Goal: Complete application form: Complete application form

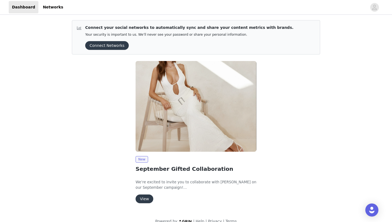
click at [143, 197] on button "View" at bounding box center [145, 198] width 18 height 9
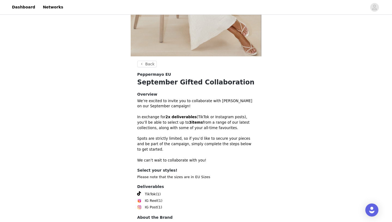
scroll to position [146, 0]
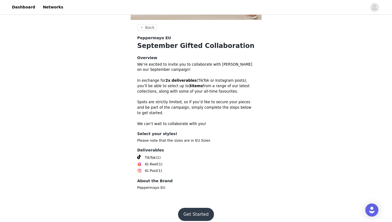
click at [192, 209] on button "Get Started" at bounding box center [196, 214] width 36 height 13
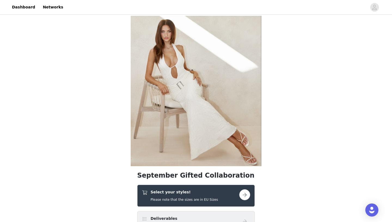
click at [242, 196] on button "button" at bounding box center [244, 194] width 11 height 11
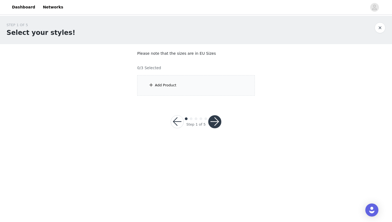
click at [160, 90] on div "Add Product" at bounding box center [196, 85] width 118 height 20
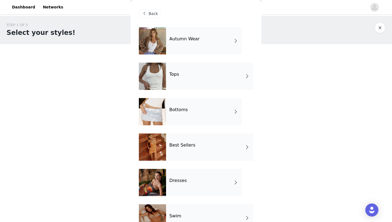
click at [227, 38] on div "Autumn Wear" at bounding box center [204, 40] width 76 height 27
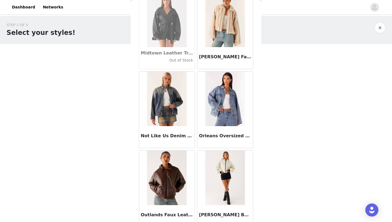
scroll to position [611, 0]
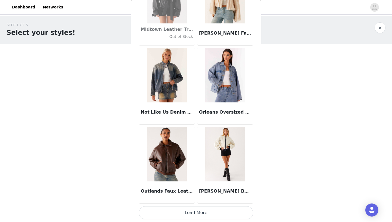
click at [225, 145] on img at bounding box center [224, 154] width 39 height 54
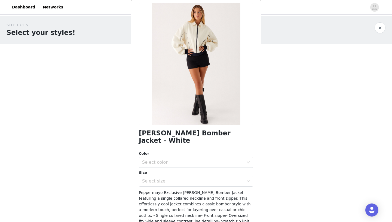
scroll to position [0, 0]
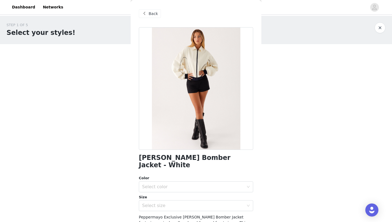
click at [154, 16] on span "Back" at bounding box center [153, 14] width 9 height 6
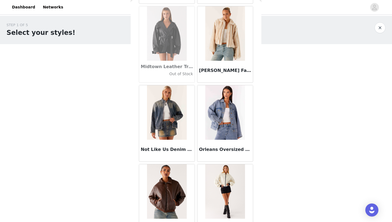
scroll to position [571, 0]
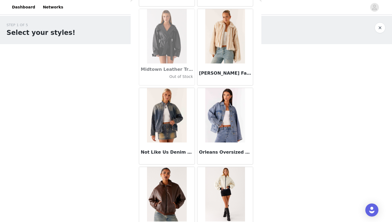
click at [223, 36] on img at bounding box center [224, 36] width 39 height 54
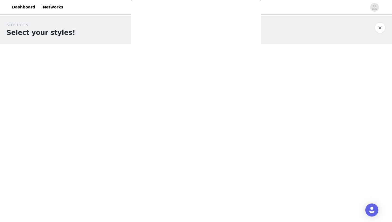
scroll to position [0, 0]
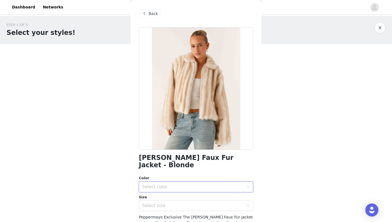
click at [176, 182] on div "Select color" at bounding box center [194, 187] width 104 height 10
click at [158, 191] on li "Blonde" at bounding box center [196, 191] width 114 height 9
click at [162, 200] on div "Select size" at bounding box center [194, 205] width 104 height 10
click at [163, 218] on li "S-M" at bounding box center [196, 219] width 114 height 9
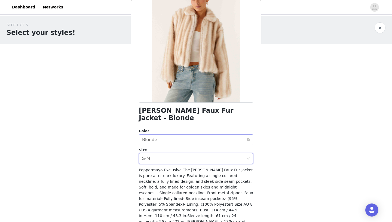
scroll to position [66, 0]
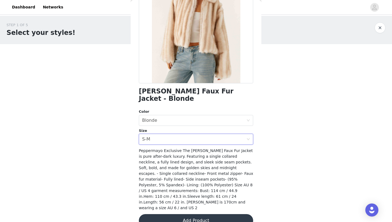
click at [192, 214] on button "Add Product" at bounding box center [196, 220] width 114 height 13
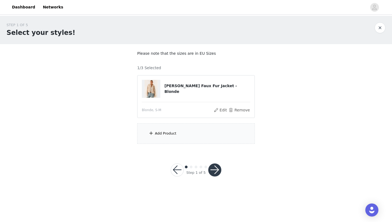
click at [153, 135] on span at bounding box center [150, 133] width 5 height 7
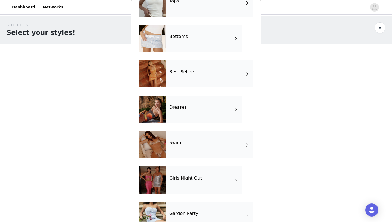
scroll to position [53, 0]
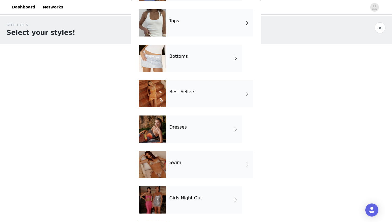
click at [204, 91] on div "Best Sellers" at bounding box center [209, 93] width 87 height 27
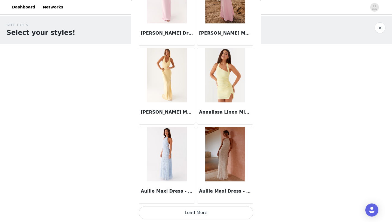
scroll to position [611, 0]
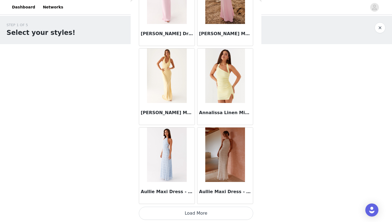
click at [202, 210] on button "Load More" at bounding box center [196, 213] width 114 height 13
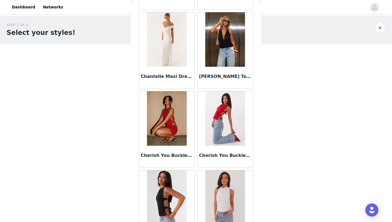
scroll to position [1401, 0]
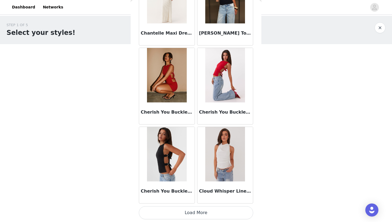
click at [198, 216] on button "Load More" at bounding box center [196, 212] width 114 height 13
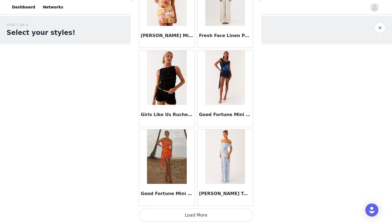
scroll to position [2190, 0]
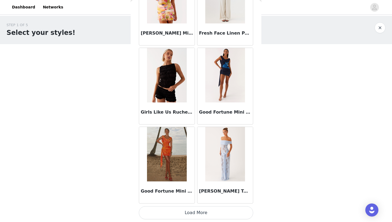
click at [195, 211] on button "Load More" at bounding box center [196, 212] width 114 height 13
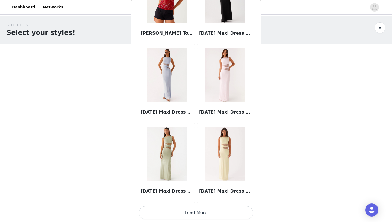
scroll to position [2978, 0]
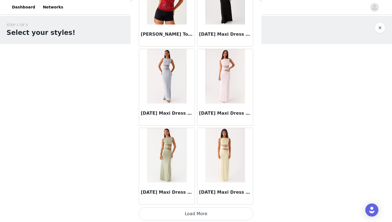
click at [193, 216] on button "Load More" at bounding box center [196, 213] width 114 height 13
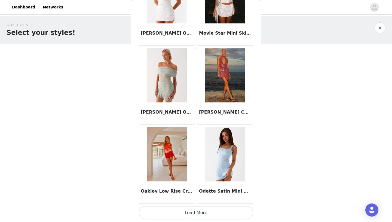
scroll to position [3768, 0]
click at [199, 211] on button "Load More" at bounding box center [196, 212] width 114 height 13
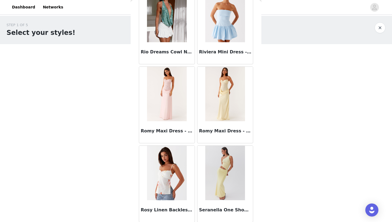
scroll to position [4537, 0]
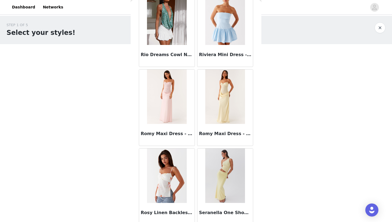
click at [172, 97] on img at bounding box center [166, 96] width 39 height 54
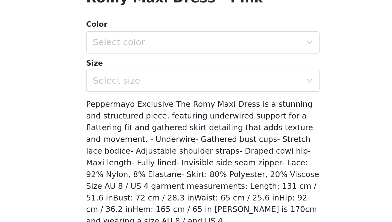
scroll to position [58, 0]
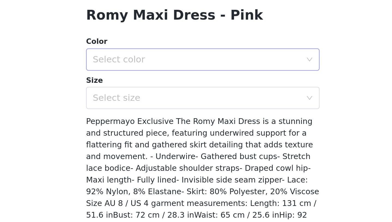
click at [188, 124] on div "Select color" at bounding box center [193, 121] width 102 height 5
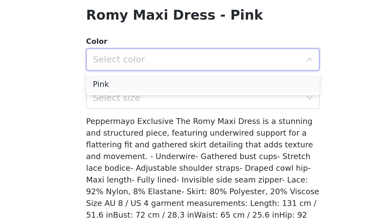
click at [181, 133] on li "Pink" at bounding box center [196, 133] width 114 height 9
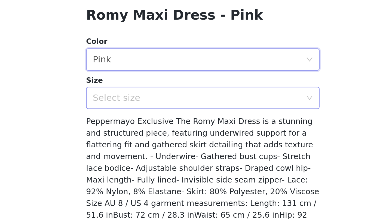
click at [179, 140] on div "Select size" at bounding box center [193, 139] width 102 height 5
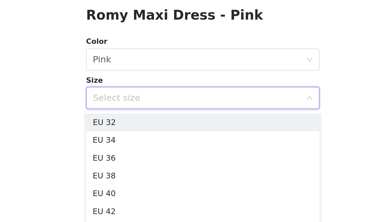
click at [179, 140] on div "Select size" at bounding box center [193, 139] width 102 height 5
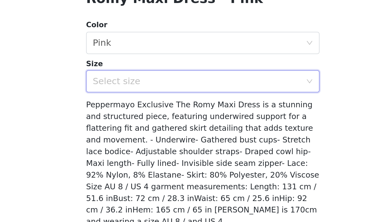
scroll to position [66, 0]
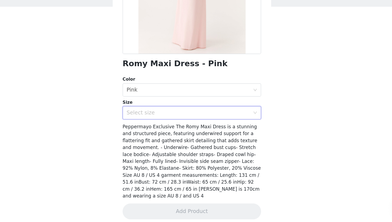
click at [181, 125] on div "Size" at bounding box center [196, 123] width 114 height 5
click at [181, 130] on div "Select size" at bounding box center [193, 131] width 102 height 5
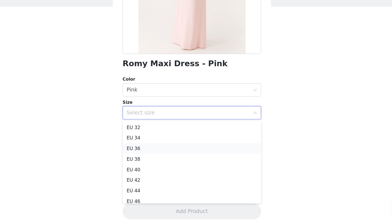
click at [168, 162] on li "EU 36" at bounding box center [196, 161] width 114 height 9
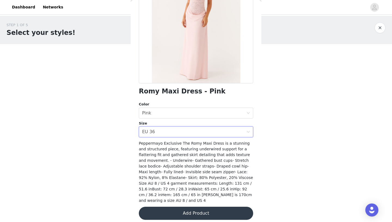
click at [183, 207] on button "Add Product" at bounding box center [196, 213] width 114 height 13
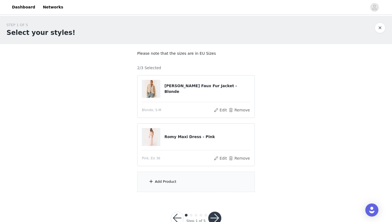
click at [186, 183] on div "Add Product" at bounding box center [196, 181] width 118 height 20
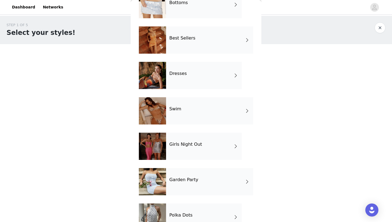
scroll to position [124, 0]
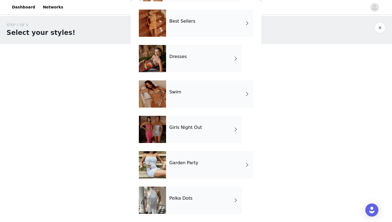
click at [209, 127] on div "Girls Night Out" at bounding box center [204, 129] width 76 height 27
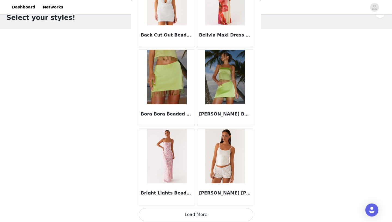
scroll to position [611, 0]
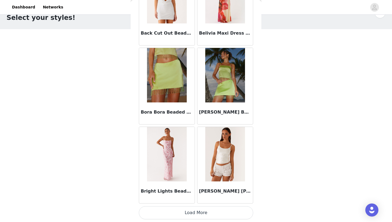
click at [195, 213] on button "Load More" at bounding box center [196, 212] width 114 height 13
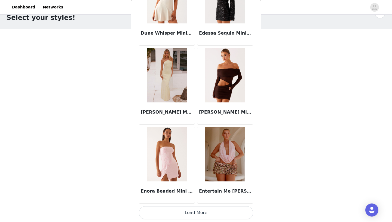
scroll to position [16, 0]
click at [197, 210] on button "Load More" at bounding box center [196, 212] width 114 height 13
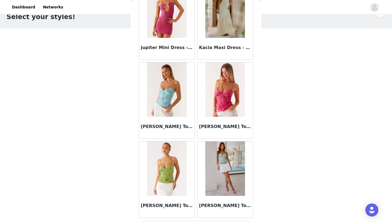
scroll to position [2190, 0]
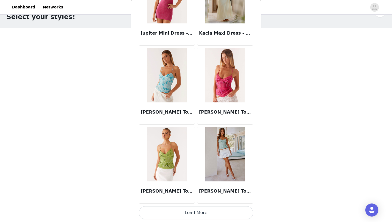
click at [197, 210] on button "Load More" at bounding box center [196, 212] width 114 height 13
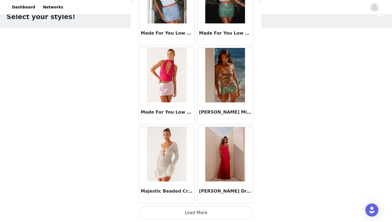
scroll to position [2979, 0]
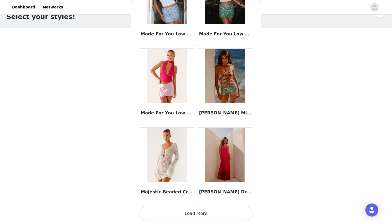
click at [197, 216] on button "Load More" at bounding box center [196, 213] width 114 height 13
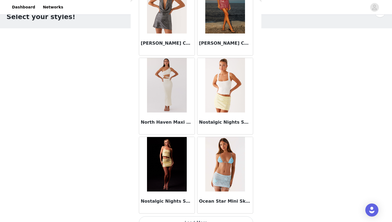
scroll to position [3769, 0]
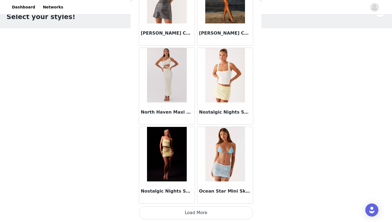
click at [197, 210] on button "Load More" at bounding box center [196, 212] width 114 height 13
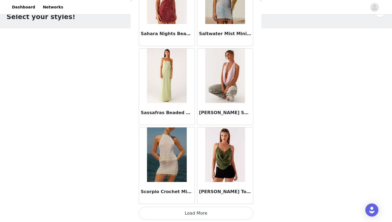
scroll to position [4558, 0]
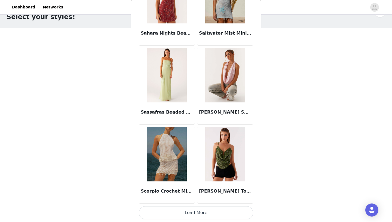
click at [199, 212] on button "Load More" at bounding box center [196, 212] width 114 height 13
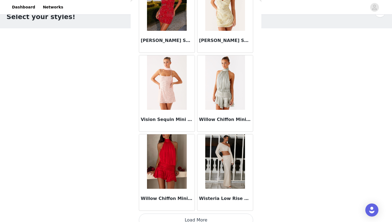
scroll to position [5348, 0]
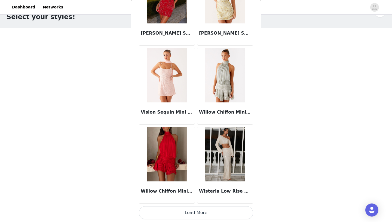
click at [197, 212] on button "Load More" at bounding box center [196, 212] width 114 height 13
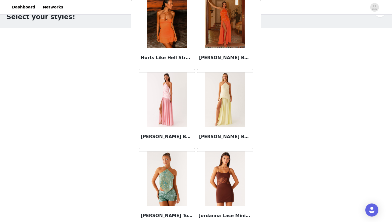
scroll to position [0, 0]
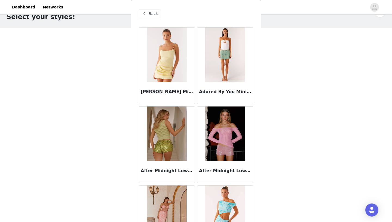
click at [154, 11] on span "Back" at bounding box center [153, 14] width 9 height 6
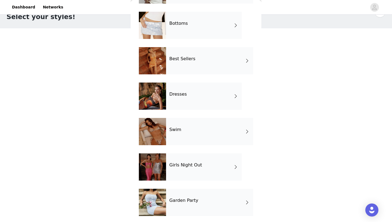
scroll to position [86, 0]
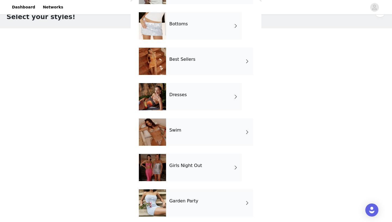
click at [193, 108] on div "Dresses" at bounding box center [204, 96] width 76 height 27
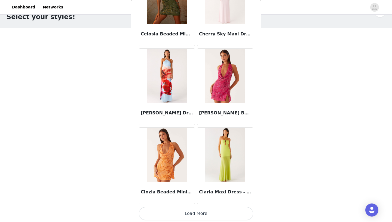
scroll to position [611, 0]
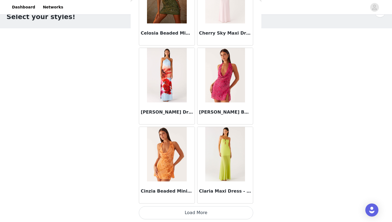
click at [198, 211] on button "Load More" at bounding box center [196, 212] width 114 height 13
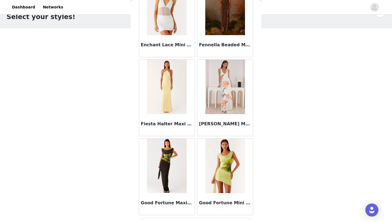
scroll to position [1401, 0]
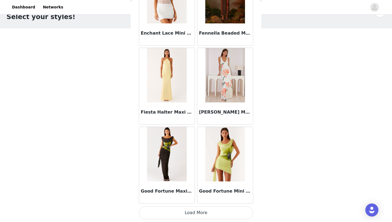
click at [195, 211] on button "Load More" at bounding box center [196, 212] width 114 height 13
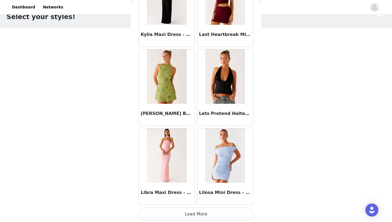
scroll to position [2190, 0]
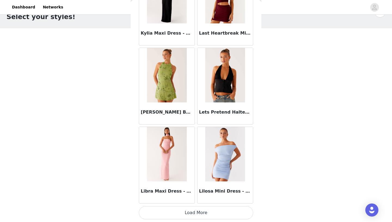
click at [198, 211] on button "Load More" at bounding box center [196, 212] width 114 height 13
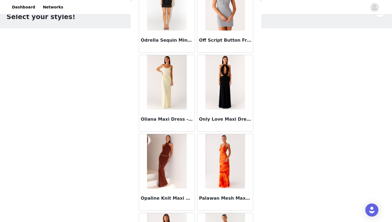
scroll to position [2979, 0]
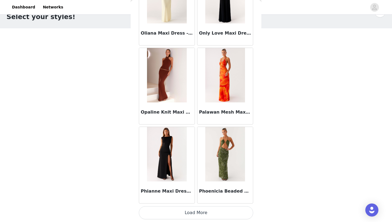
click at [195, 210] on button "Load More" at bounding box center [196, 212] width 114 height 13
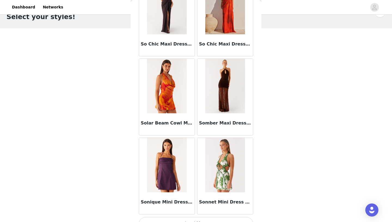
scroll to position [3769, 0]
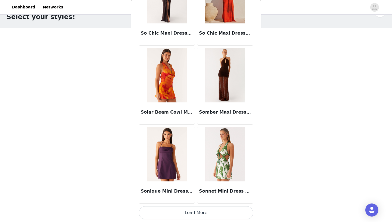
click at [197, 213] on button "Load More" at bounding box center [196, 212] width 114 height 13
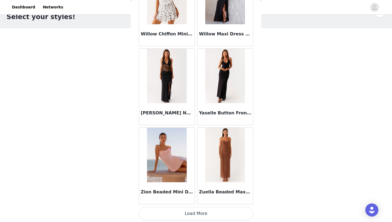
scroll to position [4558, 0]
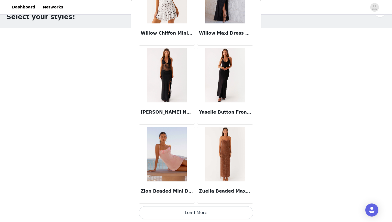
click at [196, 214] on button "Load More" at bounding box center [196, 212] width 114 height 13
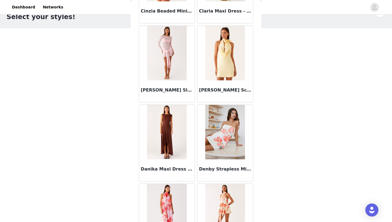
scroll to position [764, 0]
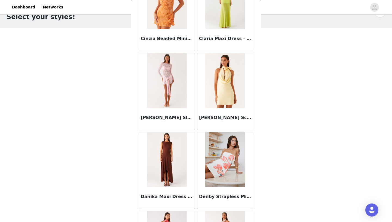
click at [173, 89] on img at bounding box center [166, 80] width 39 height 54
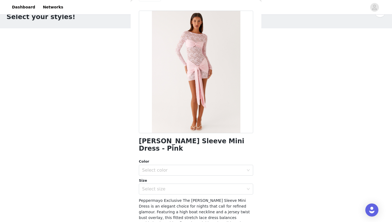
scroll to position [17, 0]
click at [198, 167] on div "Select color" at bounding box center [193, 169] width 102 height 5
click at [191, 173] on li "Pink" at bounding box center [196, 174] width 114 height 9
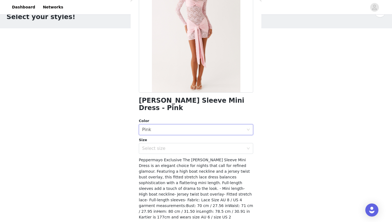
scroll to position [59, 0]
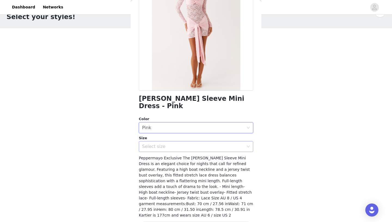
click at [181, 144] on div "Select size" at bounding box center [193, 146] width 102 height 5
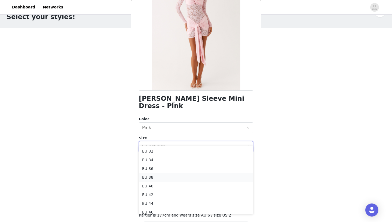
click at [181, 175] on li "EU 38" at bounding box center [196, 177] width 114 height 9
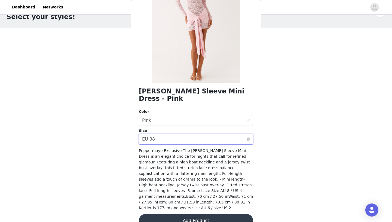
scroll to position [66, 0]
click at [205, 214] on button "Add Product" at bounding box center [196, 220] width 114 height 13
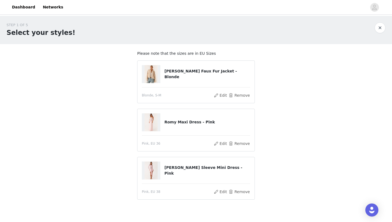
scroll to position [29, 0]
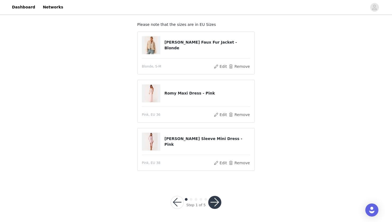
click at [216, 202] on button "button" at bounding box center [214, 202] width 13 height 13
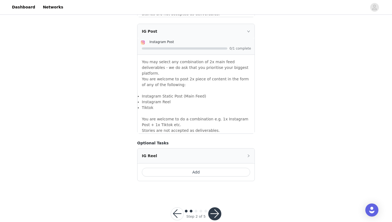
scroll to position [464, 0]
click at [213, 207] on button "button" at bounding box center [214, 213] width 13 height 13
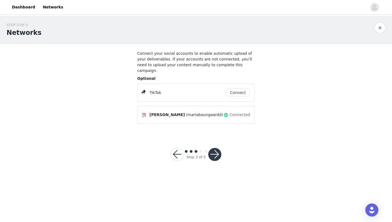
click at [218, 148] on button "button" at bounding box center [214, 154] width 13 height 13
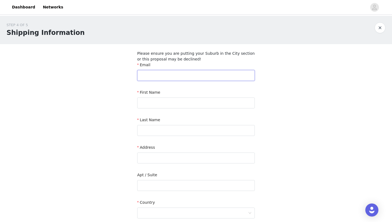
click at [222, 77] on input "text" at bounding box center [196, 75] width 118 height 11
type input "marialivbaungaard@icloud.com"
type input "maria"
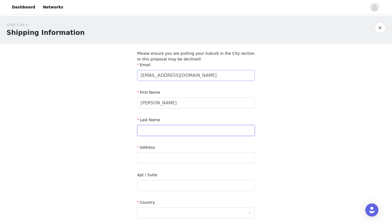
type input "baungaard"
type input "dronningens tværgade 22"
type input "københavn k"
type input "1302"
type input "22533005"
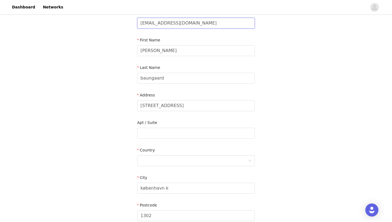
scroll to position [79, 0]
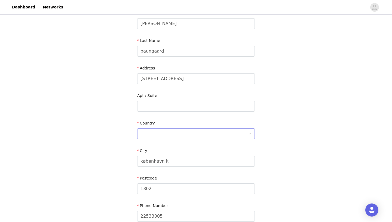
click at [199, 134] on div at bounding box center [194, 133] width 108 height 10
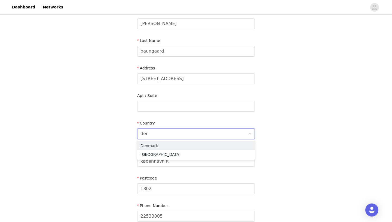
type input "denm"
click at [185, 143] on li "Denmark" at bounding box center [196, 145] width 118 height 9
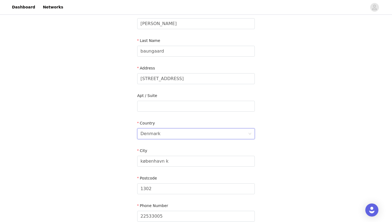
click at [185, 142] on form "Email marialivbaungaard@icloud.com First Name maria Last Name baungaard Address…" at bounding box center [196, 103] width 118 height 241
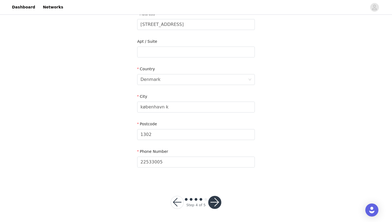
click at [215, 203] on button "button" at bounding box center [214, 202] width 13 height 13
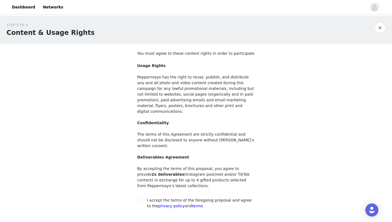
scroll to position [30, 0]
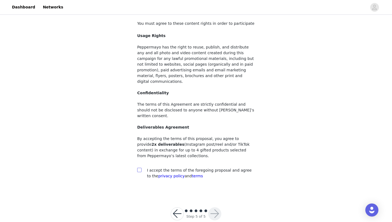
click at [139, 168] on input "checkbox" at bounding box center [139, 170] width 4 height 4
checkbox input "true"
click at [210, 207] on button "button" at bounding box center [214, 213] width 13 height 13
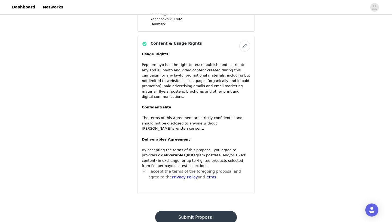
scroll to position [381, 0]
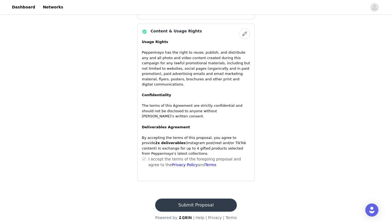
click at [198, 198] on button "Submit Proposal" at bounding box center [195, 204] width 81 height 13
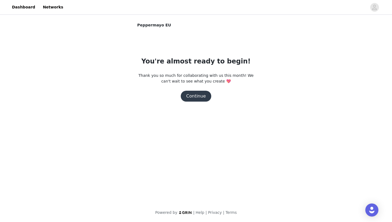
click at [193, 99] on button "Continue" at bounding box center [196, 96] width 30 height 11
